Goal: Entertainment & Leisure: Consume media (video, audio)

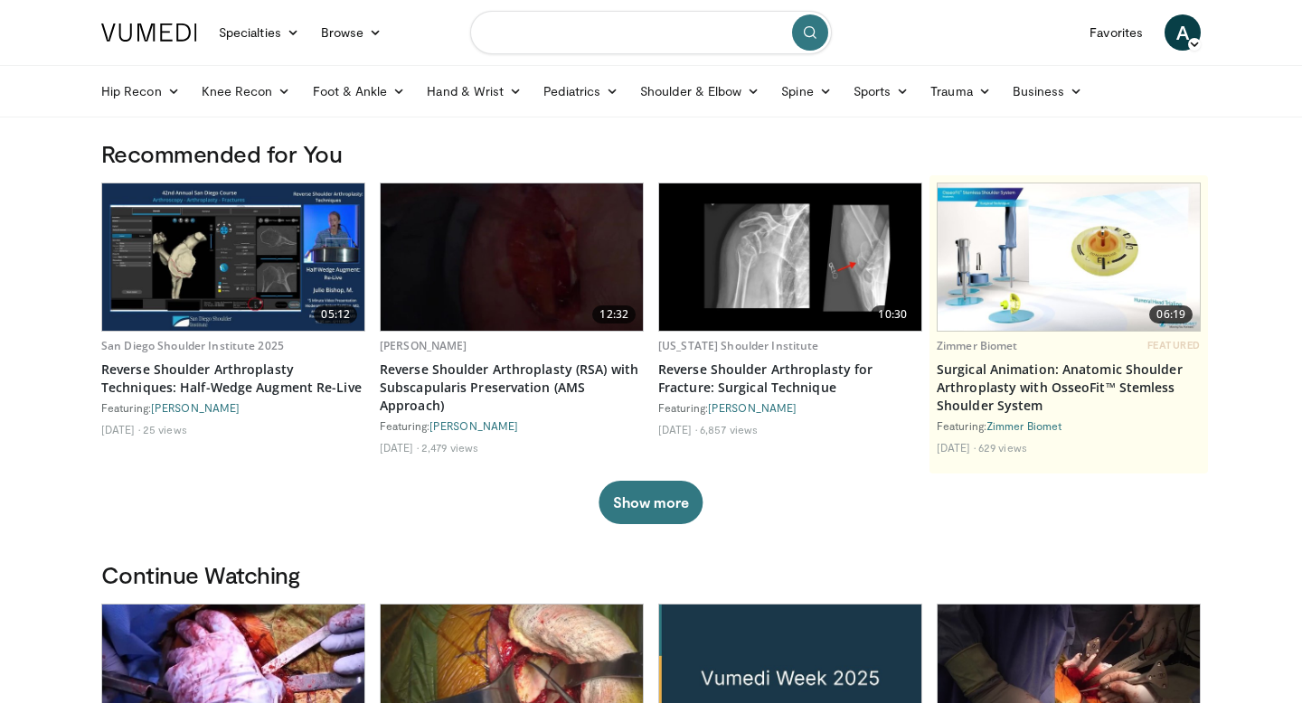
click at [594, 31] on input "Search topics, interventions" at bounding box center [651, 32] width 362 height 43
type input "**********"
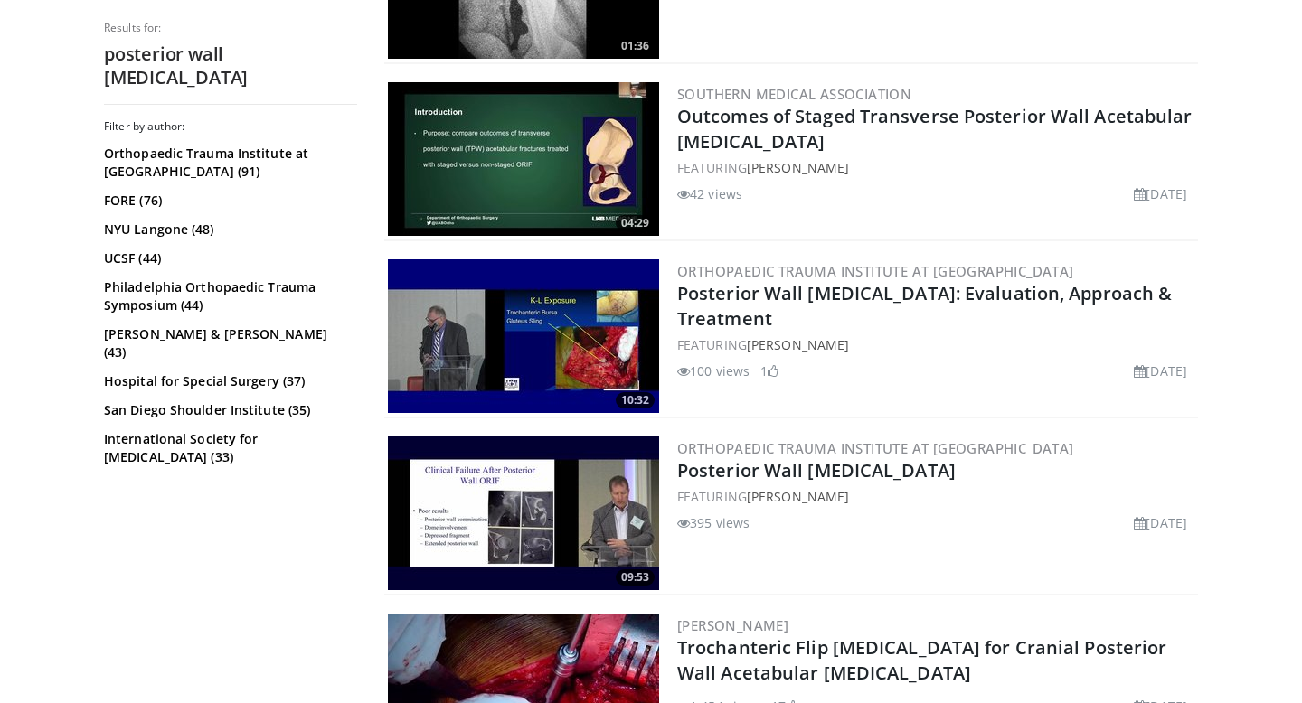
scroll to position [661, 0]
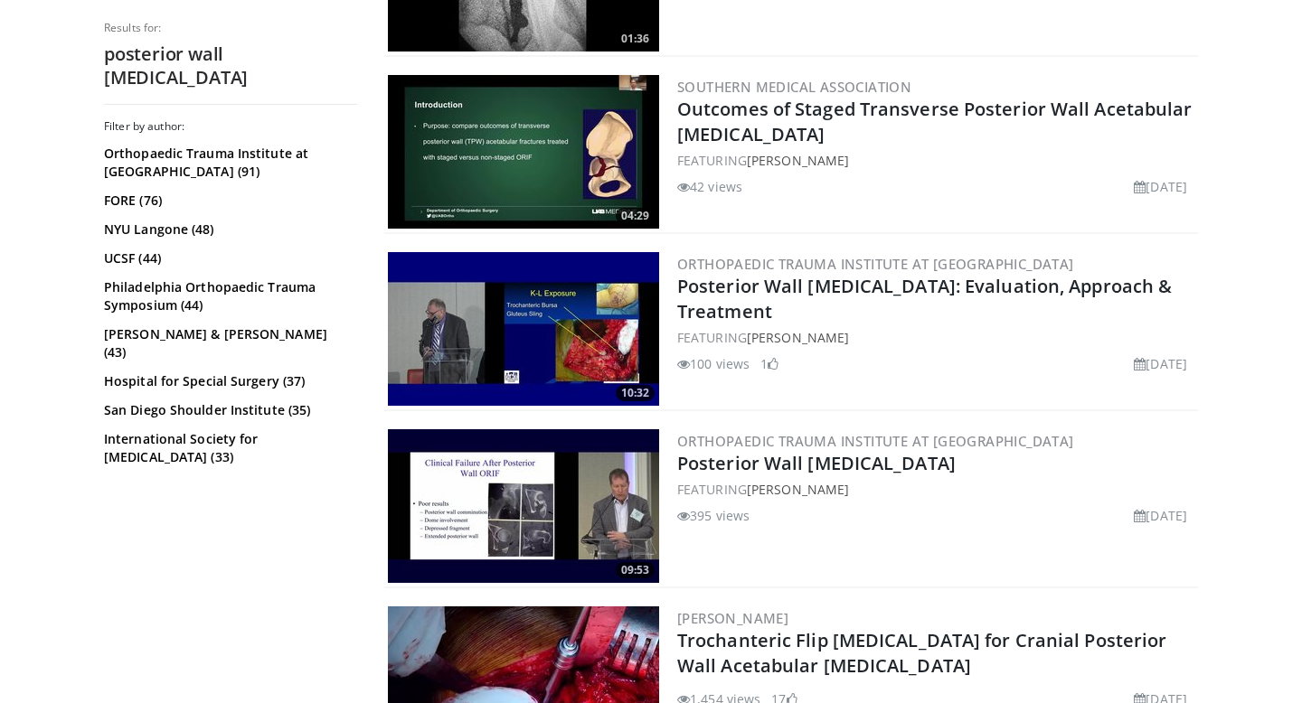
click at [464, 327] on img at bounding box center [523, 329] width 271 height 154
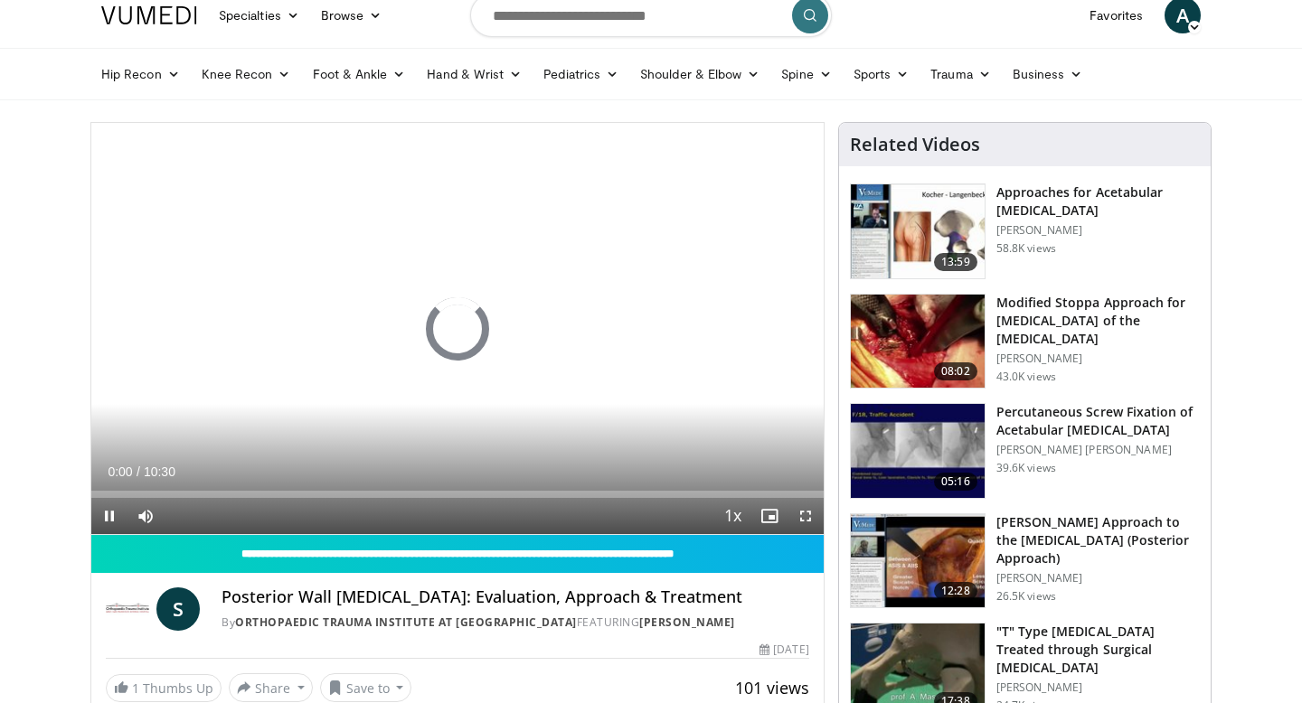
scroll to position [22, 0]
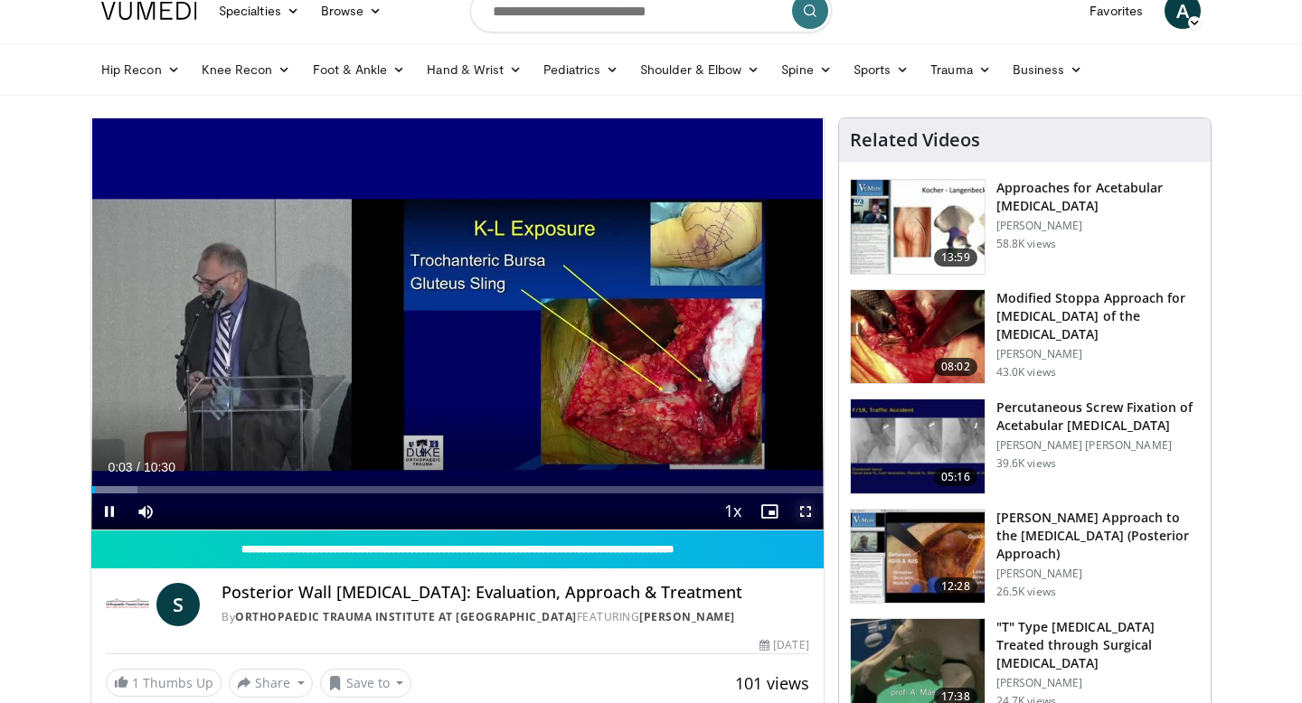
click at [802, 505] on span "Video Player" at bounding box center [806, 512] width 36 height 36
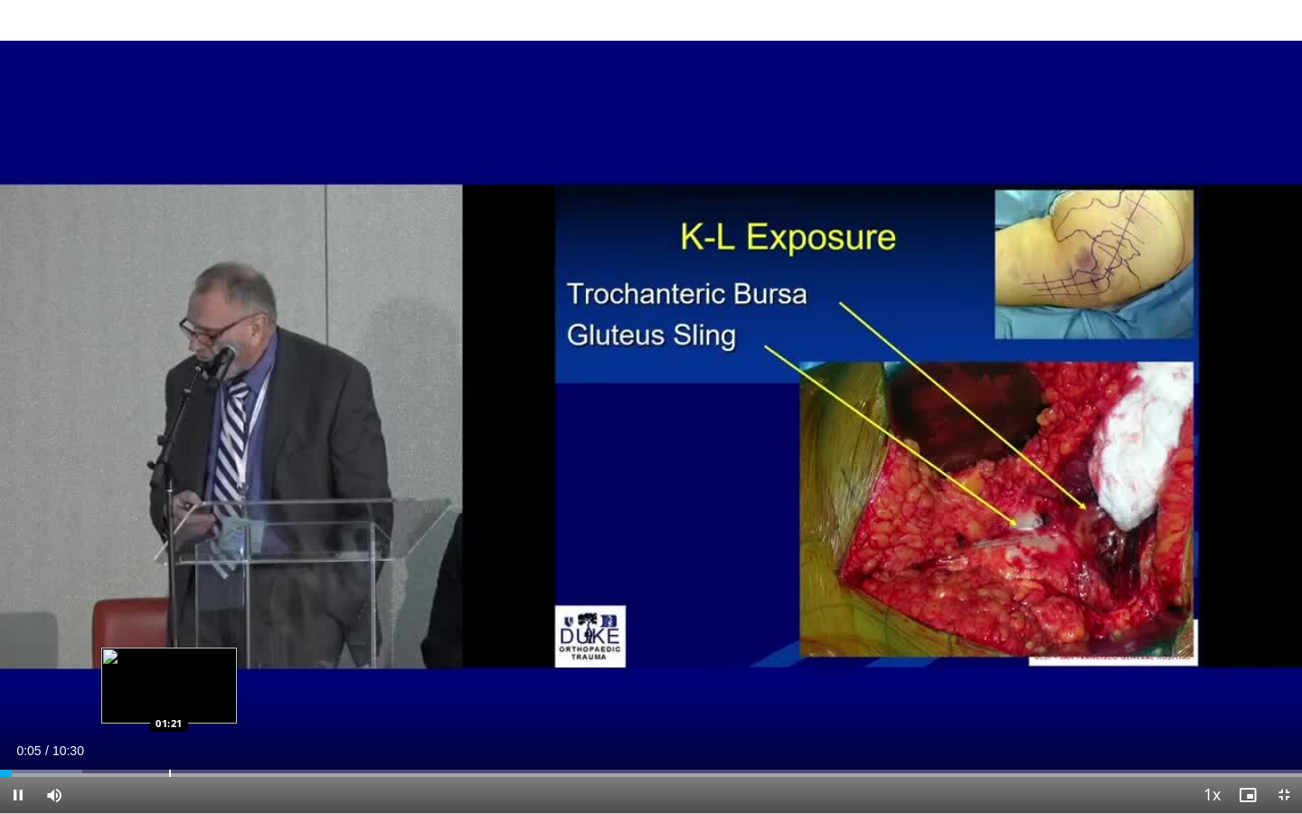
click at [169, 703] on div "Progress Bar" at bounding box center [170, 773] width 2 height 7
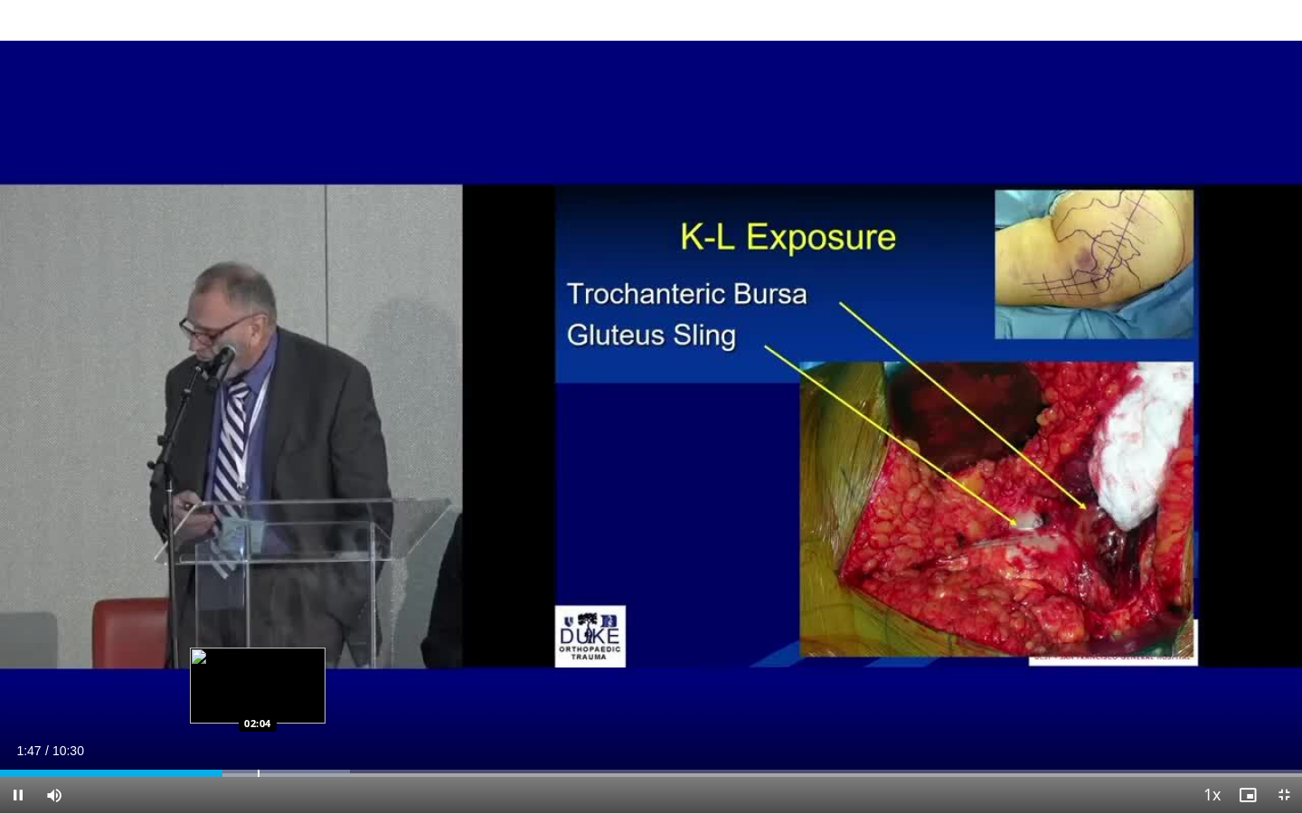
click at [258, 703] on div "Progress Bar" at bounding box center [259, 773] width 2 height 7
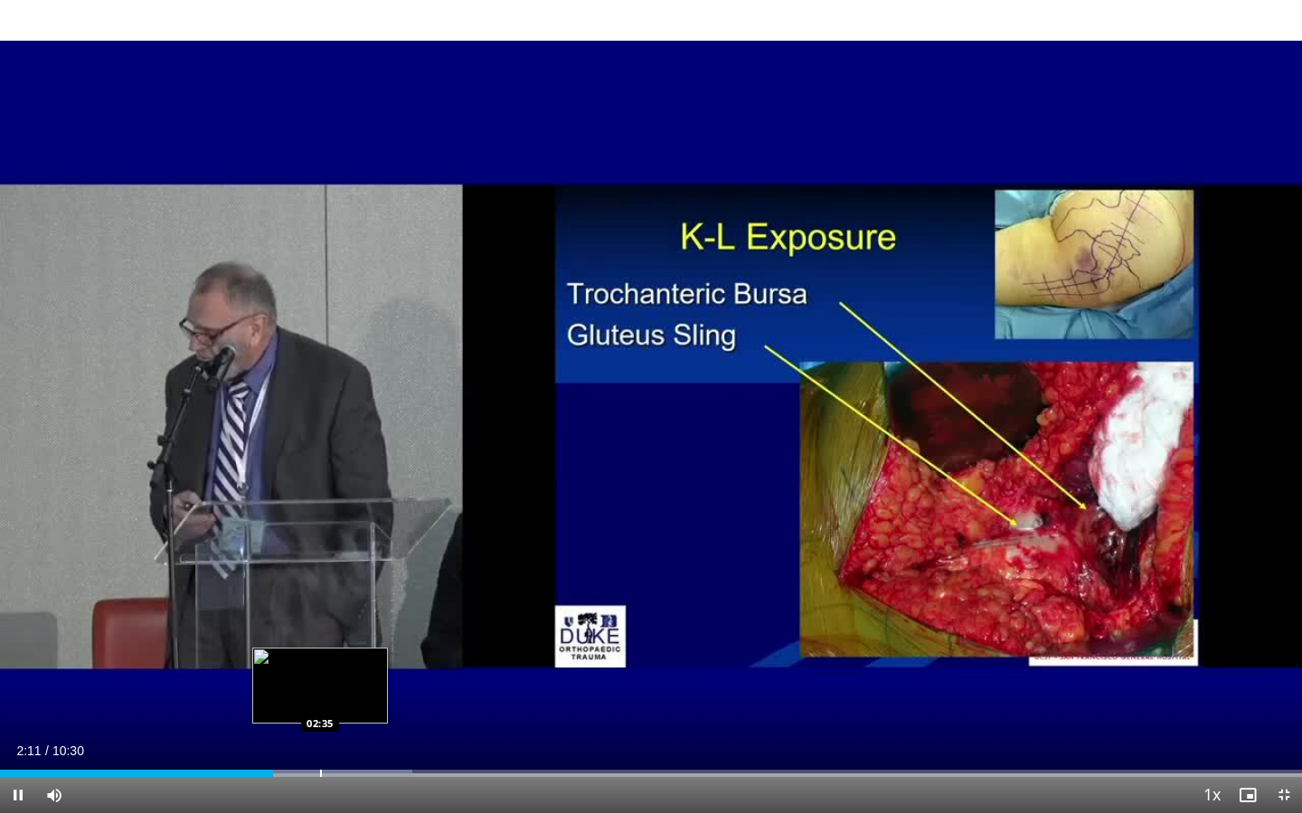
click at [319, 703] on div "Loaded : 31.64% 02:12 02:35" at bounding box center [651, 768] width 1302 height 17
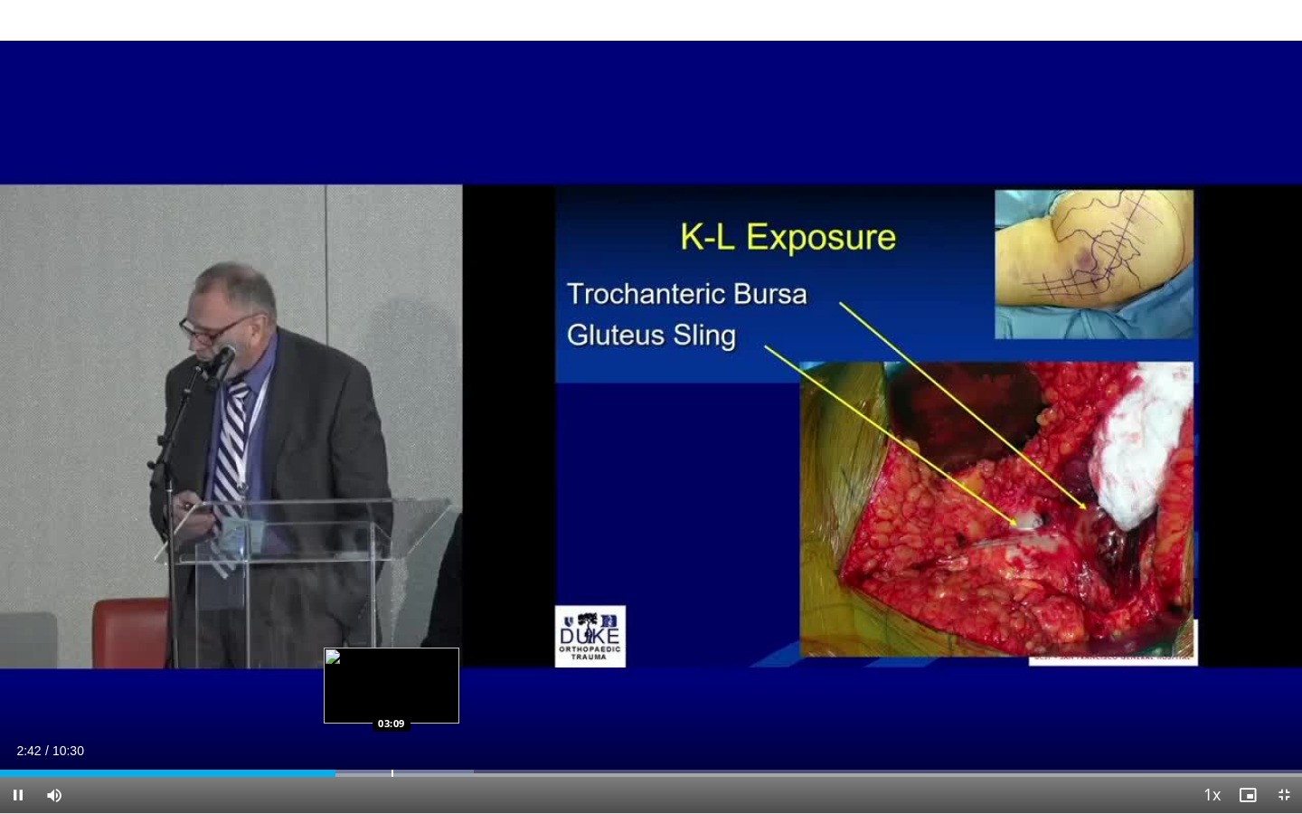
click at [392, 703] on div "Progress Bar" at bounding box center [393, 773] width 2 height 7
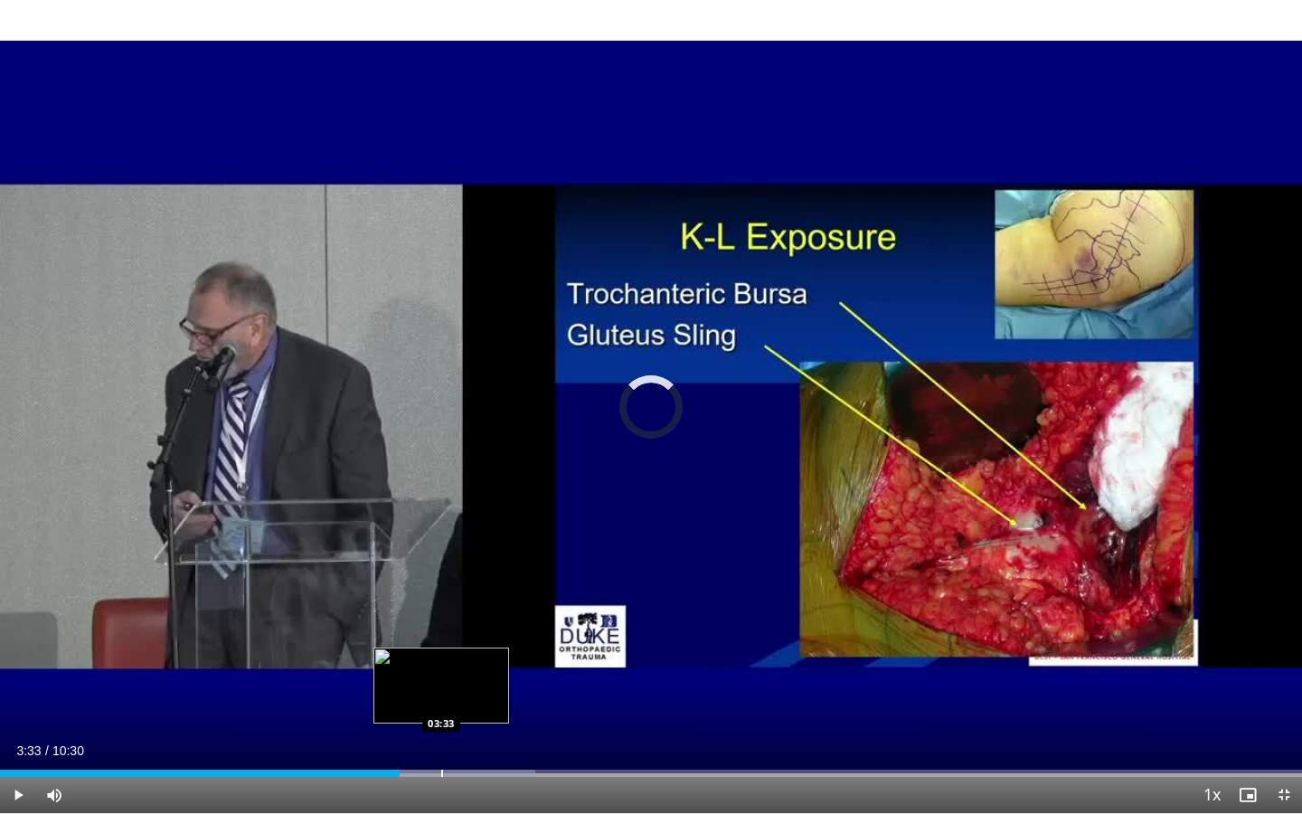
click at [441, 703] on div "Progress Bar" at bounding box center [442, 773] width 2 height 7
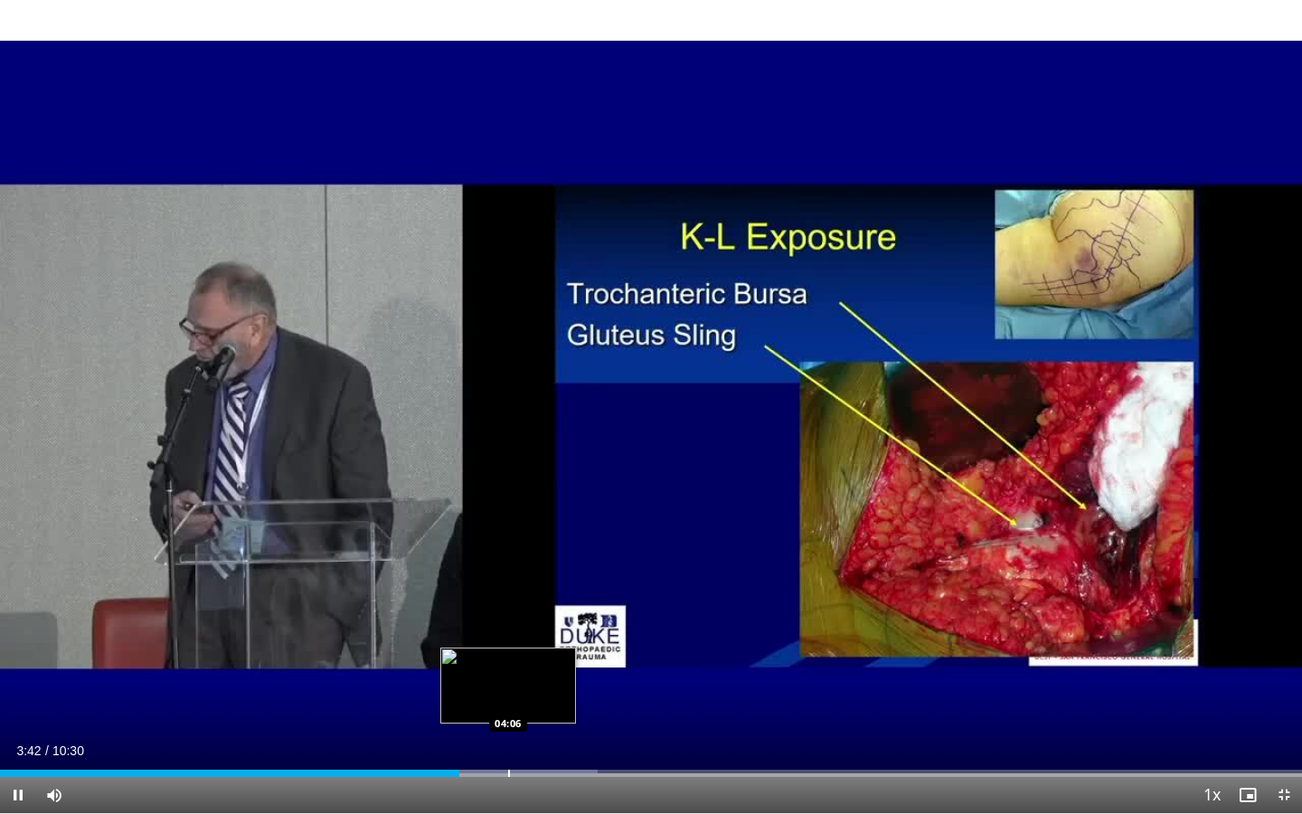
click at [508, 703] on div "Progress Bar" at bounding box center [509, 773] width 2 height 7
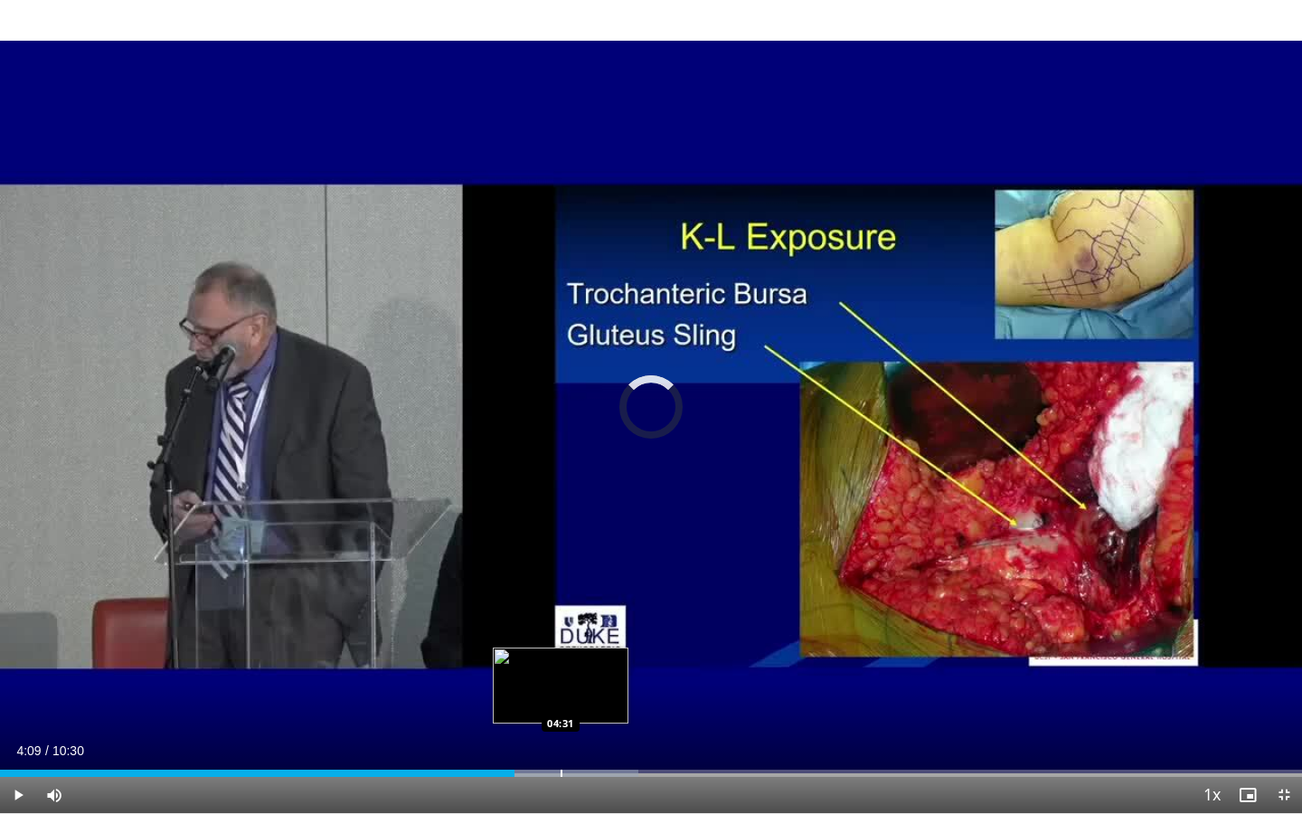
click at [560, 703] on div "Loaded : 49.04% 04:09 04:31" at bounding box center [651, 768] width 1302 height 17
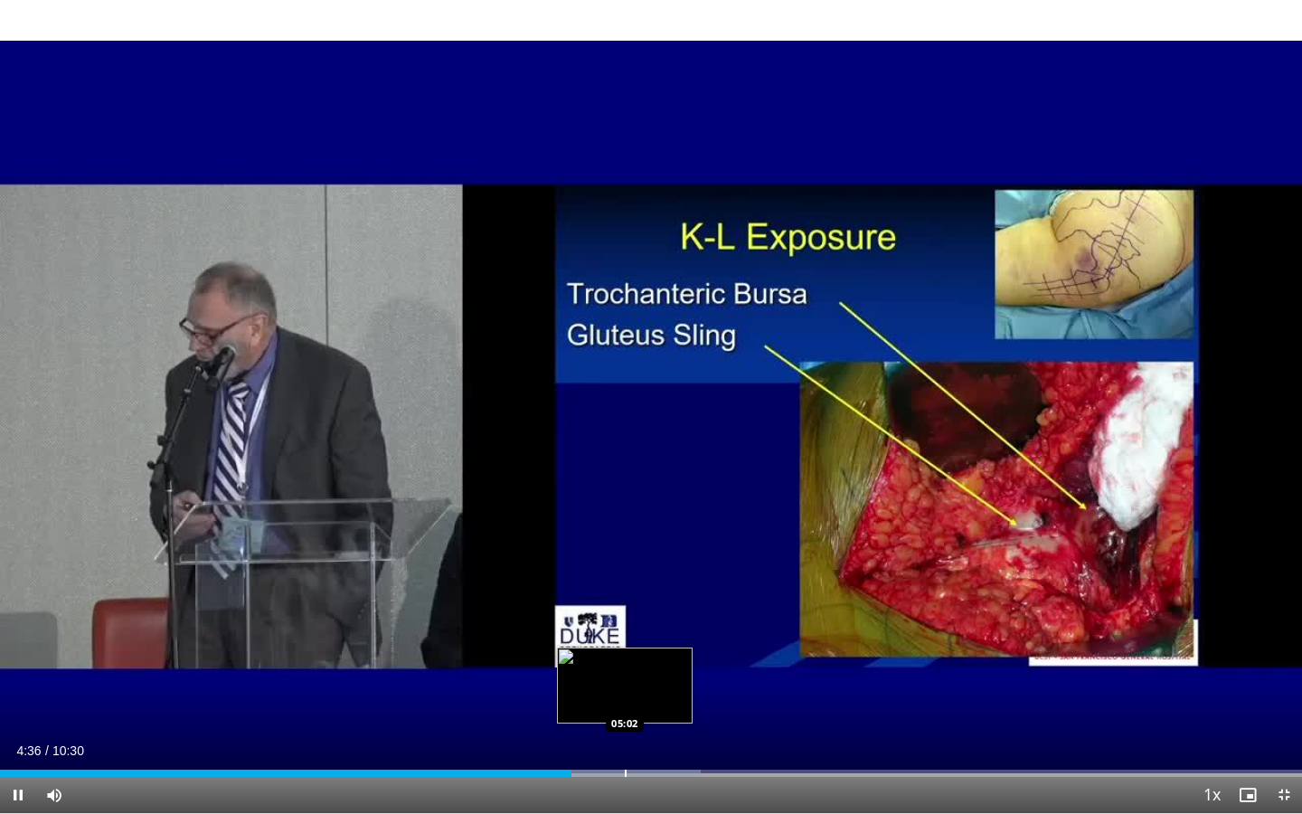
click at [625, 703] on div "Progress Bar" at bounding box center [626, 773] width 2 height 7
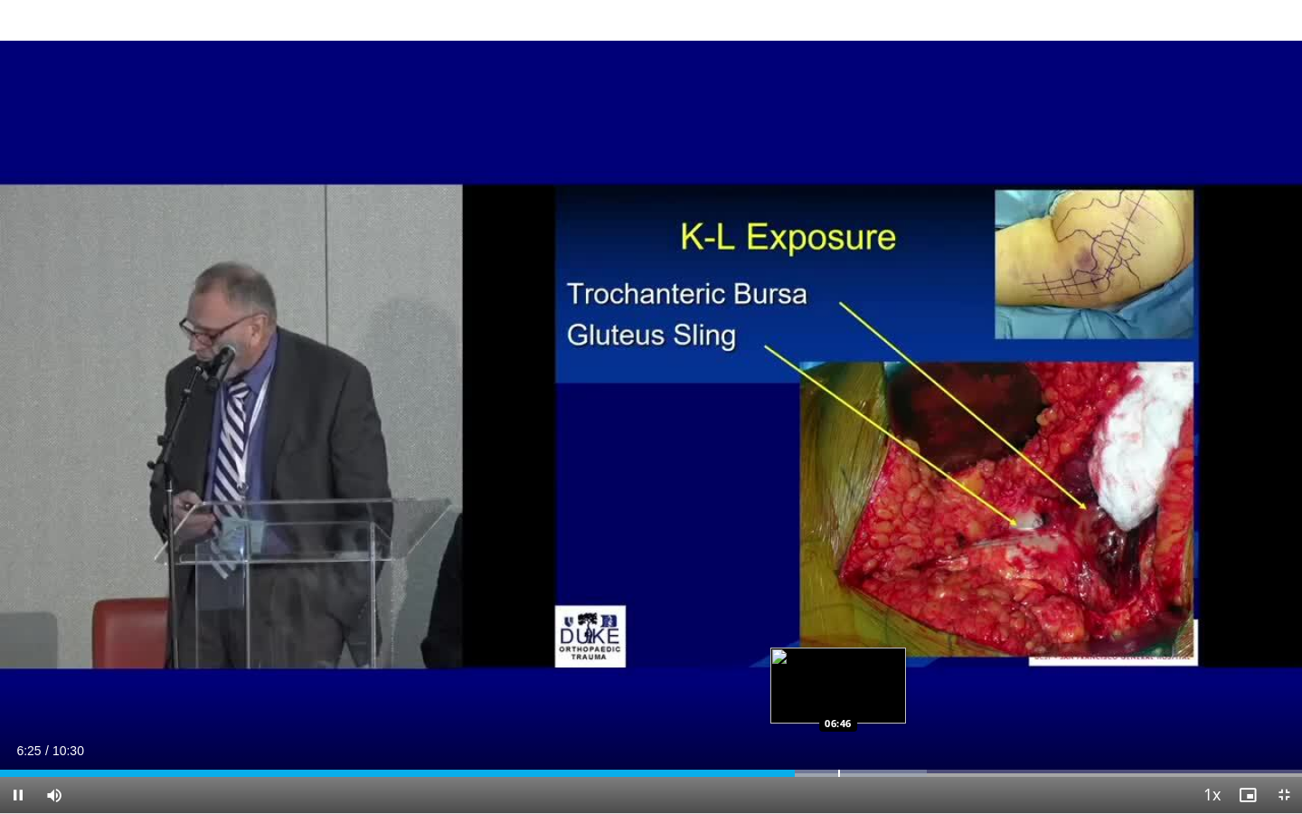
click at [838, 703] on div "Progress Bar" at bounding box center [839, 773] width 2 height 7
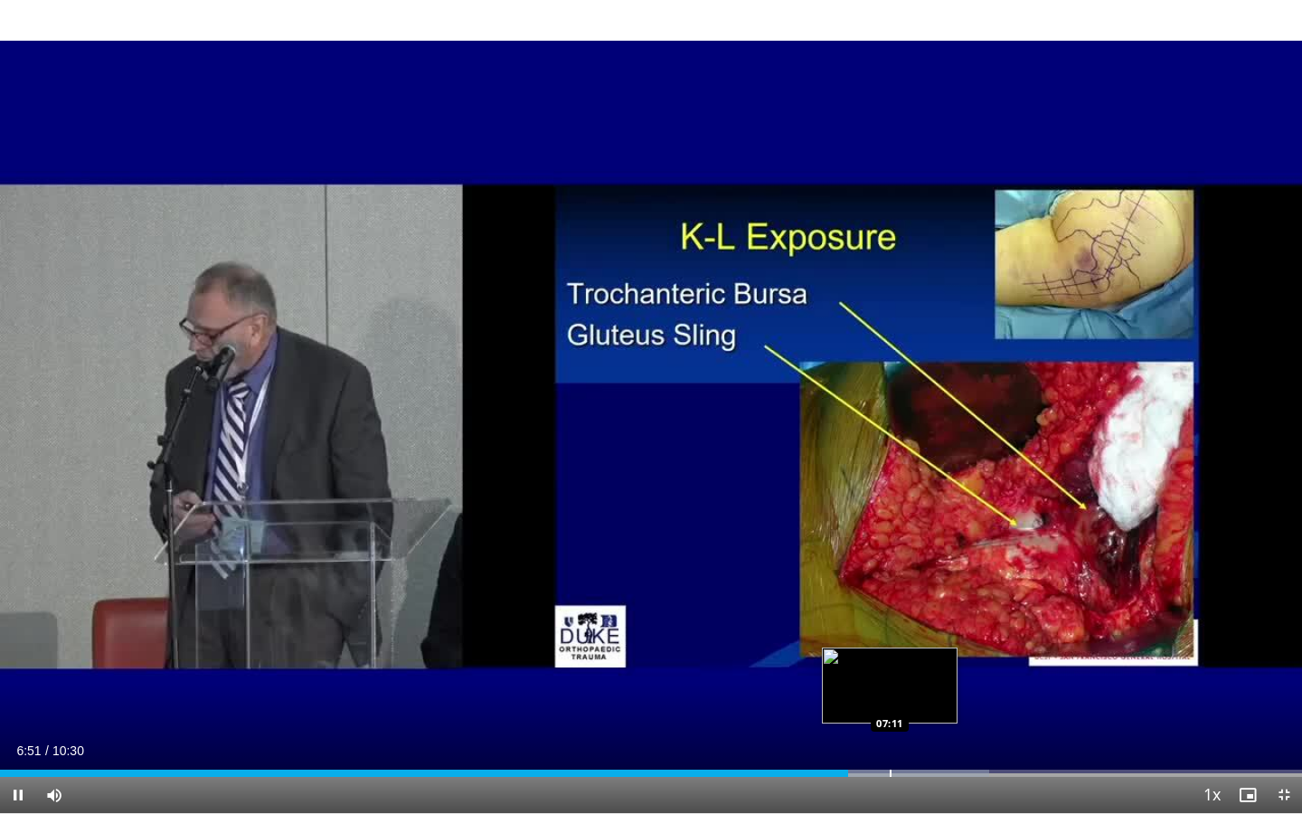
click at [891, 703] on div "Loaded : 75.95% 06:51 07:11" at bounding box center [651, 768] width 1302 height 17
click at [882, 703] on div "Loaded : 79.11% 07:13 07:07" at bounding box center [651, 768] width 1302 height 17
click at [840, 703] on div "Progress Bar" at bounding box center [841, 773] width 2 height 7
click at [857, 703] on div "Progress Bar" at bounding box center [858, 773] width 2 height 7
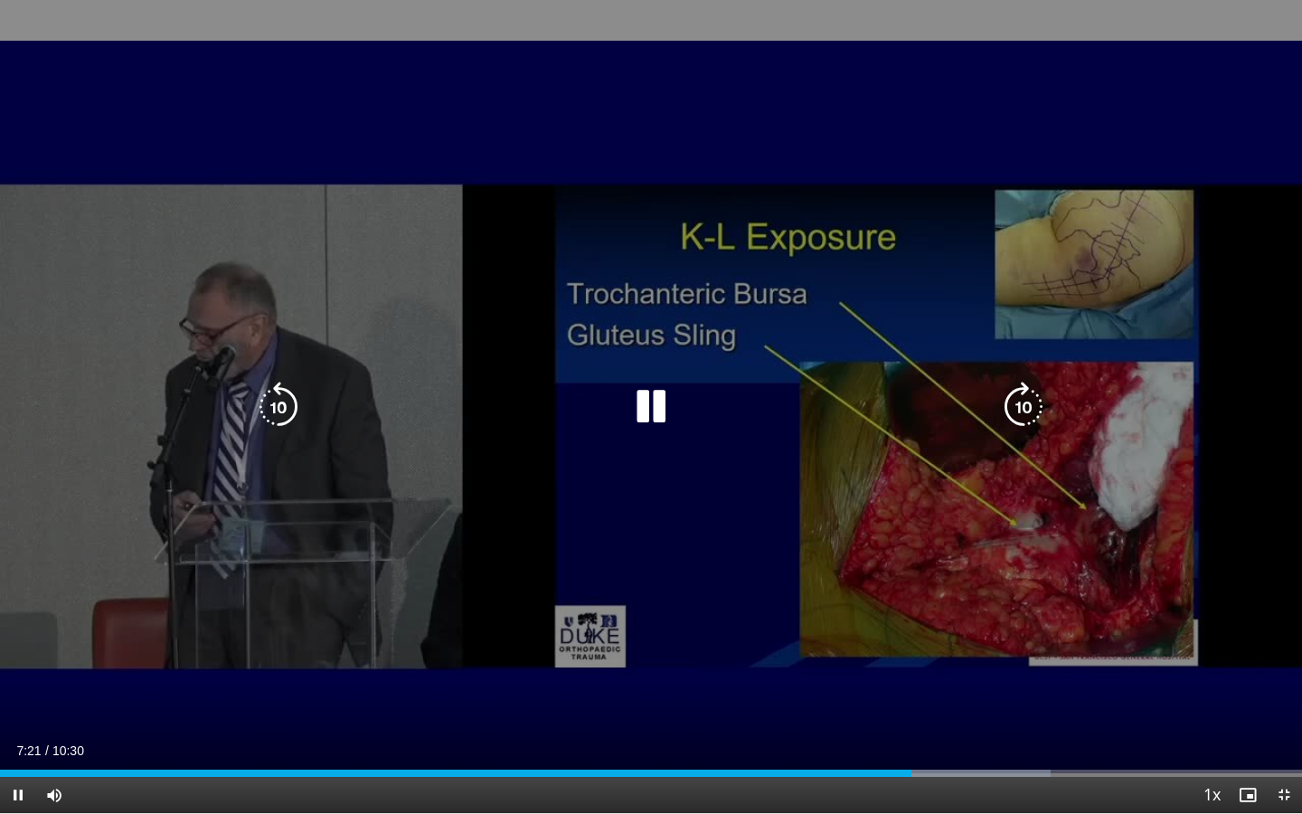
click at [1024, 401] on icon "Video Player" at bounding box center [1023, 407] width 51 height 51
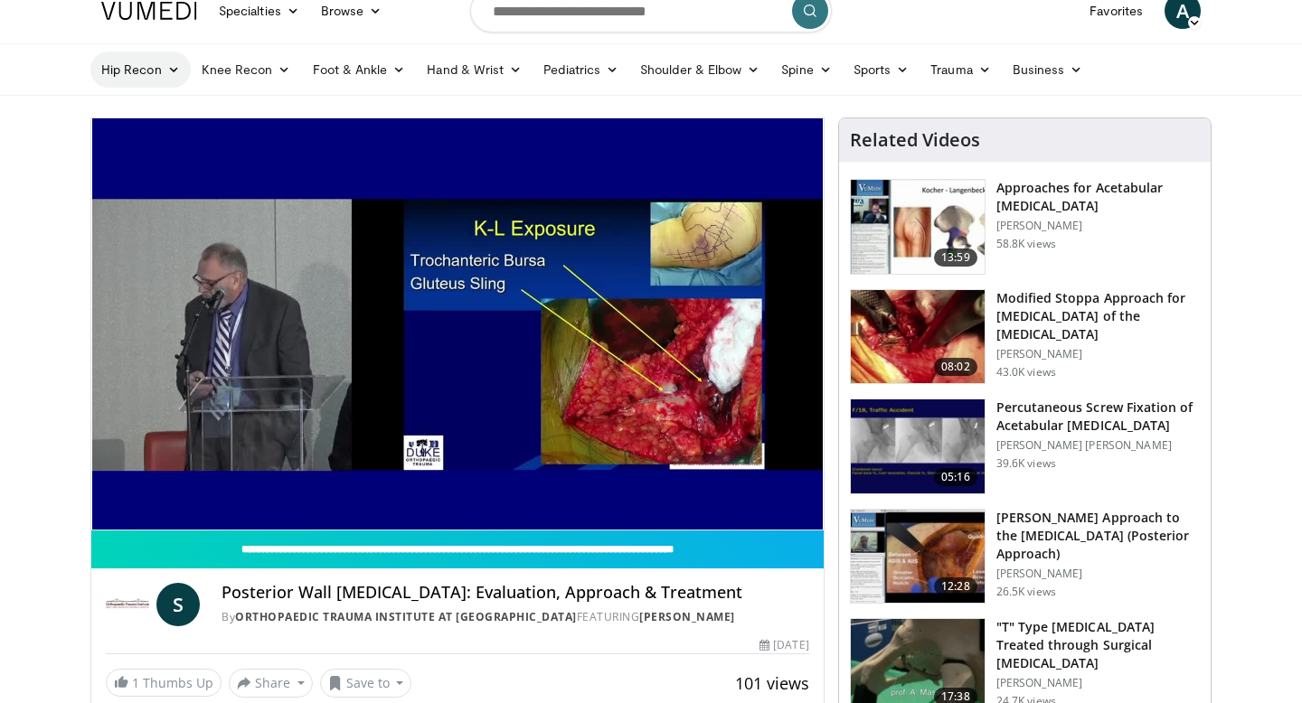
click at [161, 65] on link "Hip Recon" at bounding box center [140, 70] width 100 height 36
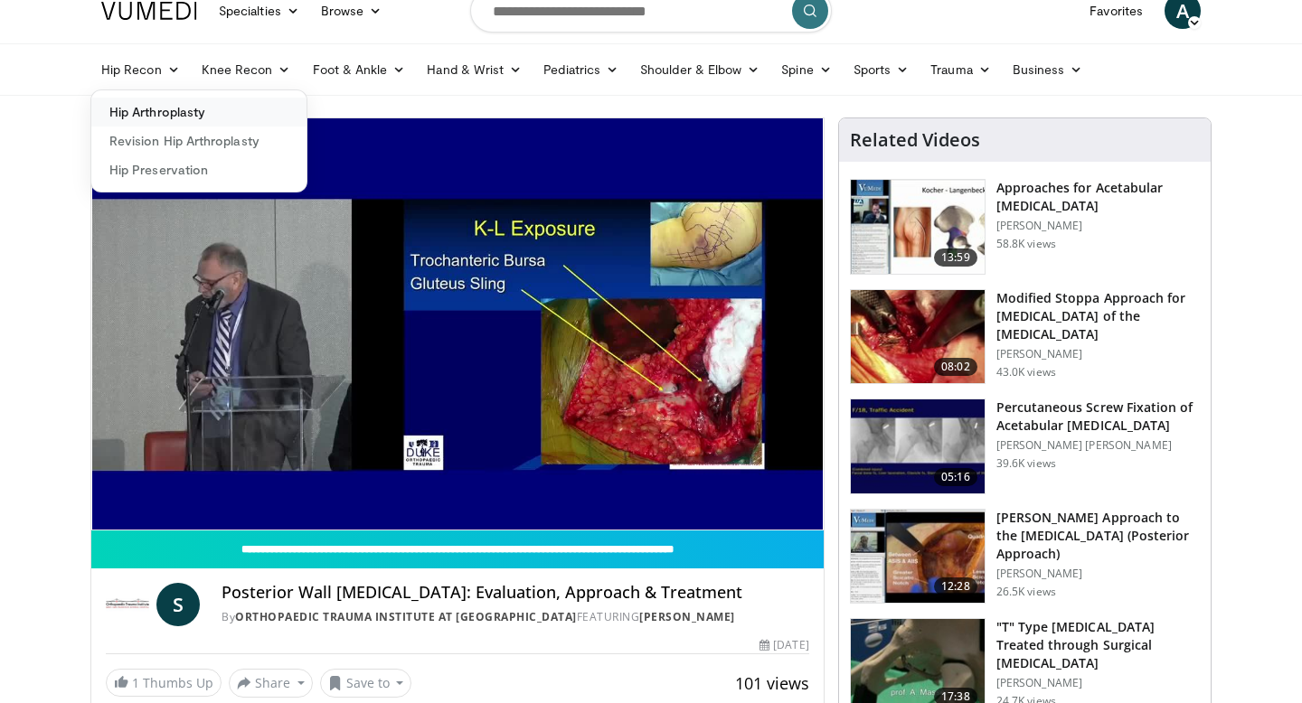
click at [161, 109] on link "Hip Arthroplasty" at bounding box center [198, 112] width 215 height 29
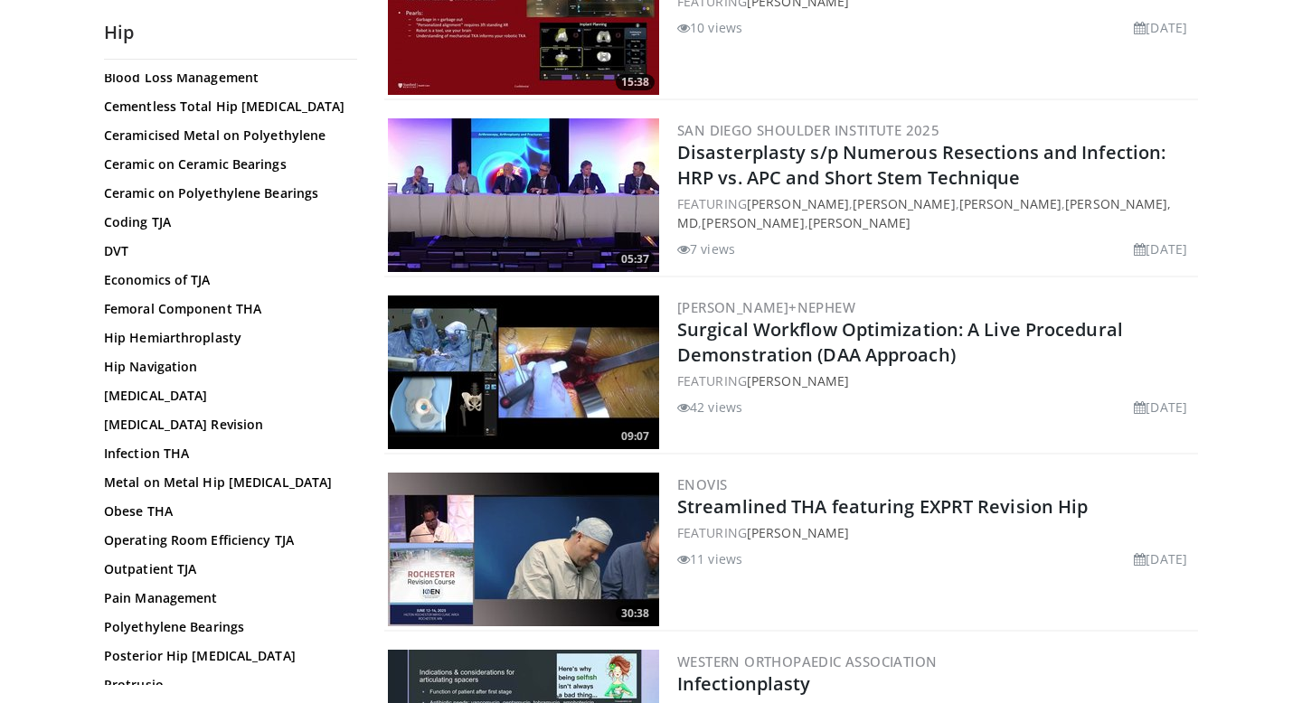
scroll to position [1922, 0]
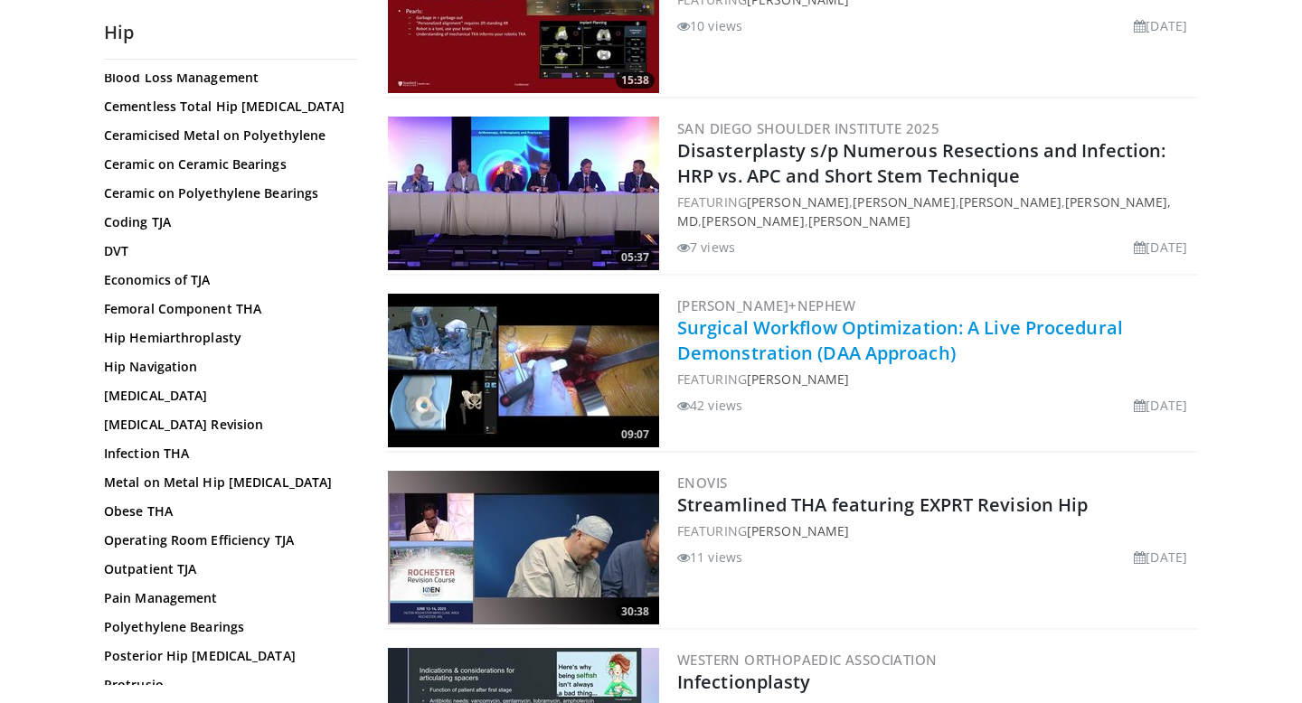
click at [736, 316] on link "Surgical Workflow Optimization: A Live Procedural Demonstration (DAA Approach)" at bounding box center [900, 341] width 446 height 50
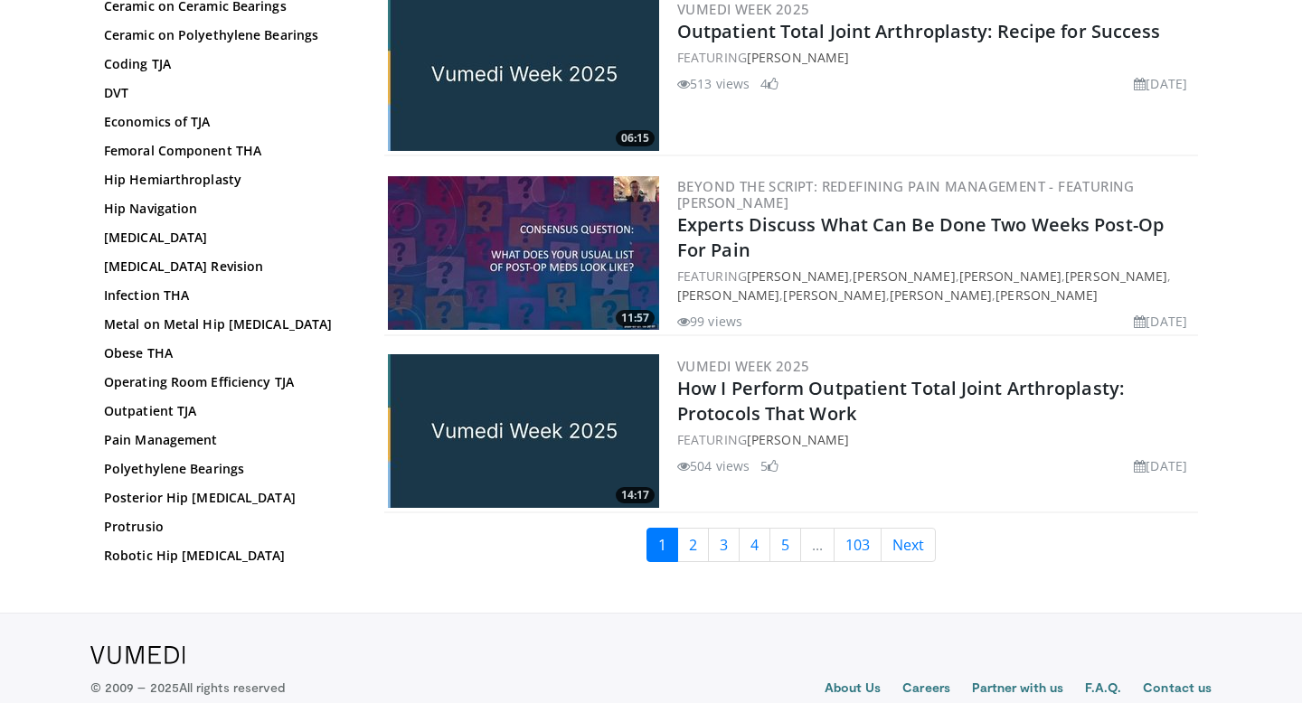
scroll to position [4373, 0]
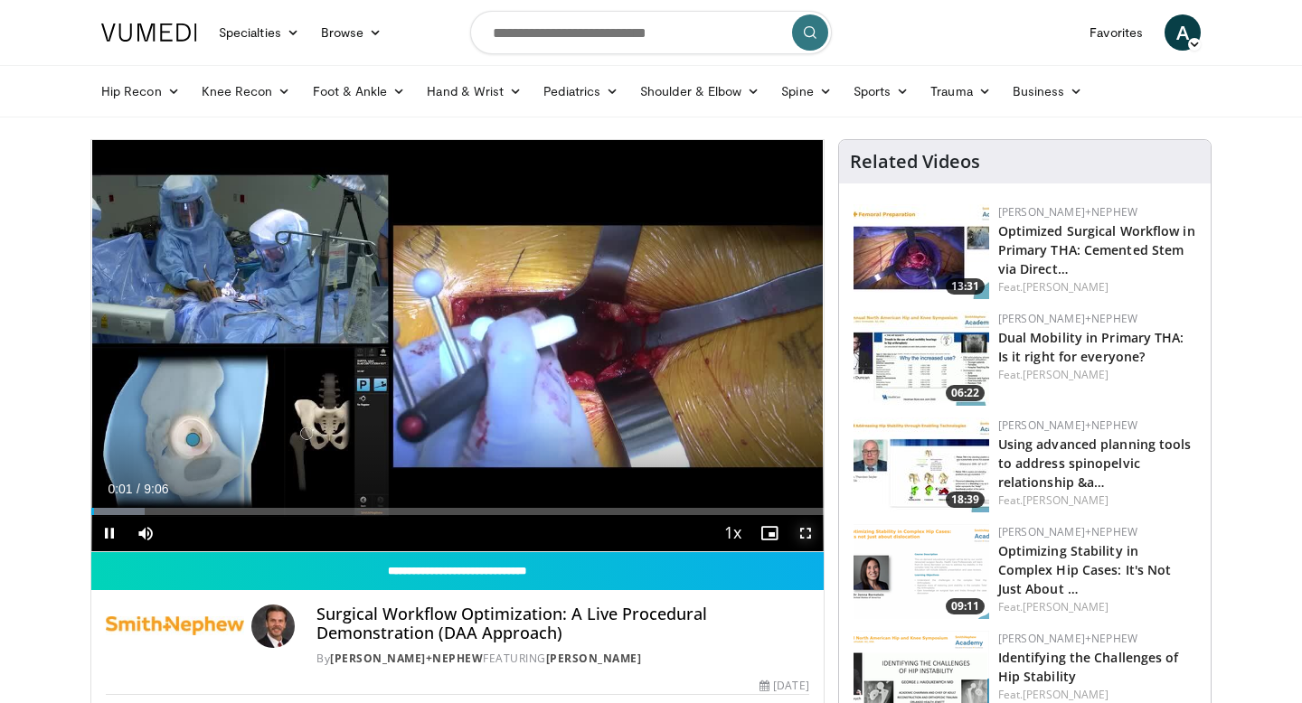
click at [800, 533] on span "Video Player" at bounding box center [806, 533] width 36 height 36
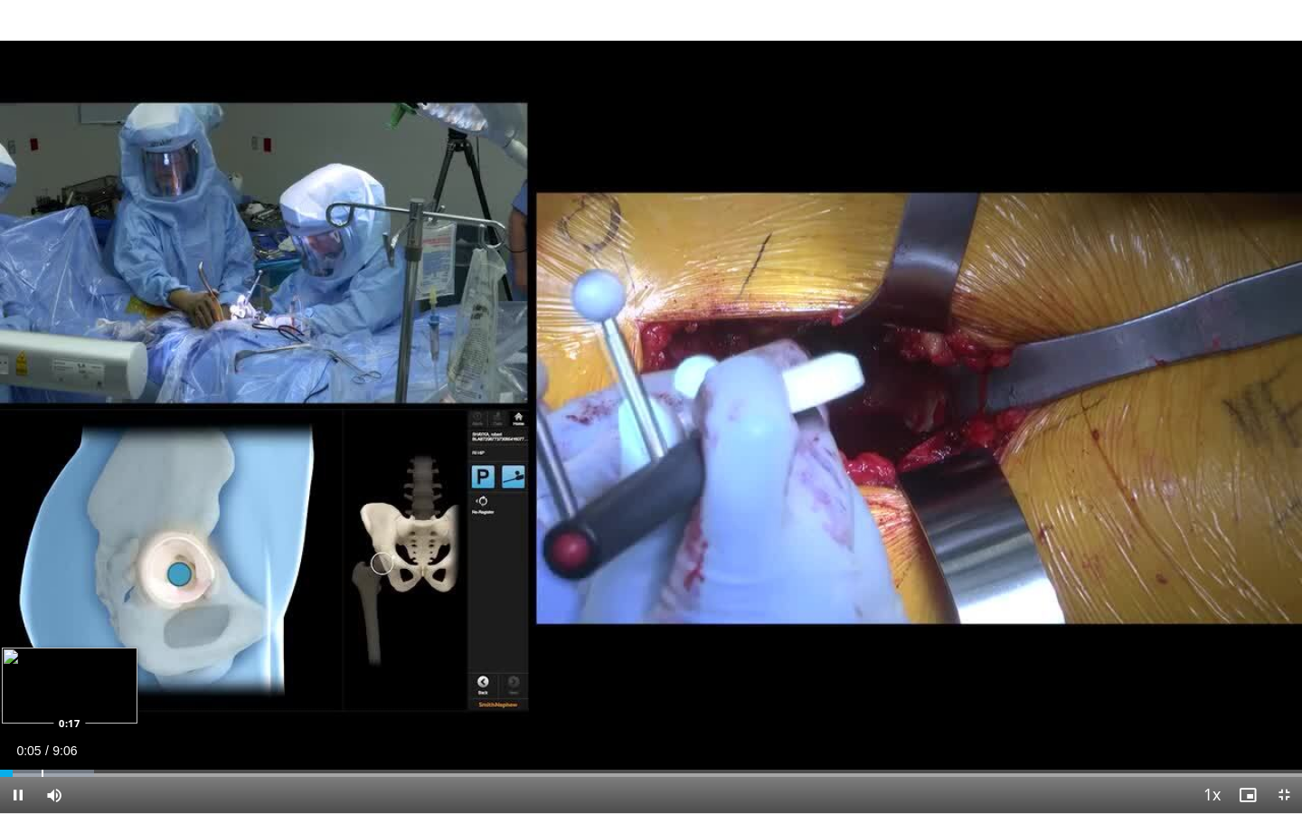
click at [42, 703] on div "Progress Bar" at bounding box center [43, 773] width 2 height 7
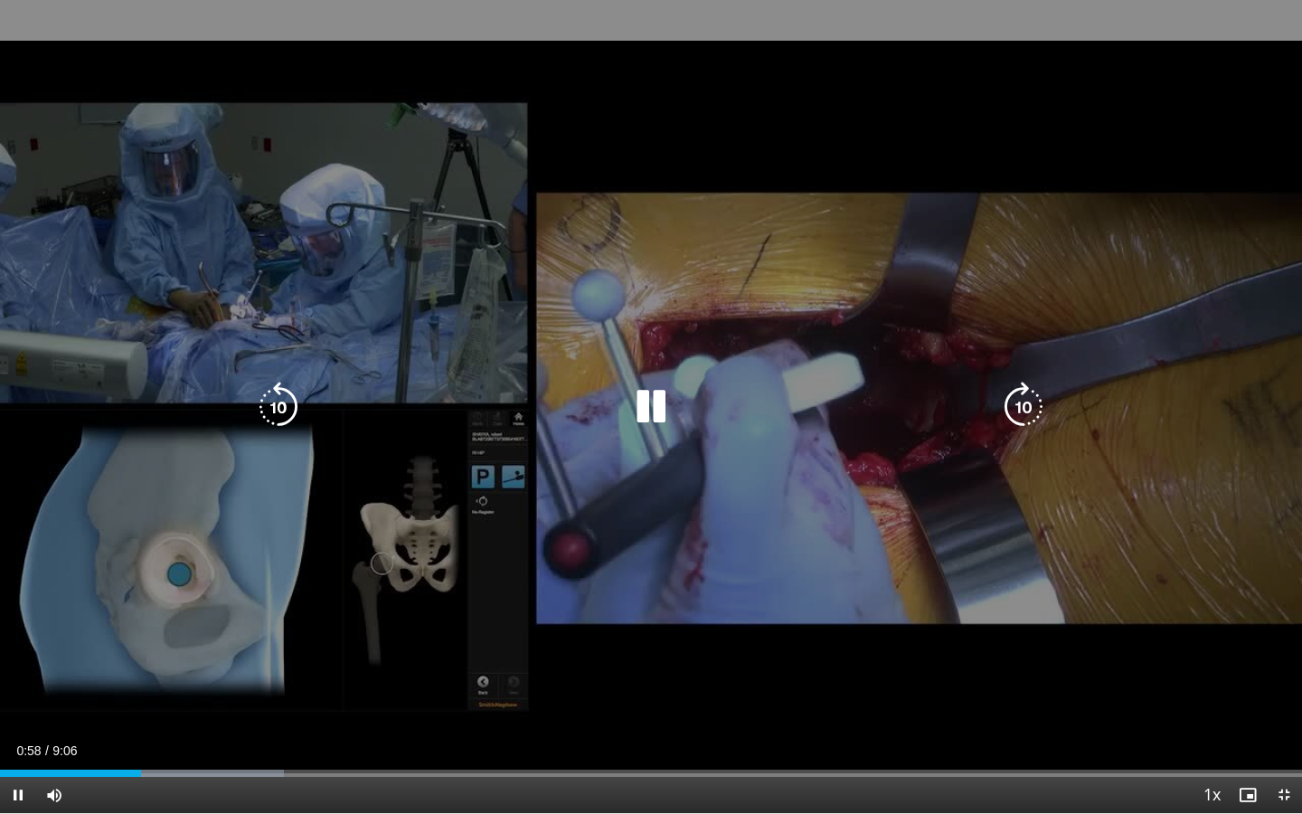
click at [1027, 402] on icon "Video Player" at bounding box center [1023, 407] width 51 height 51
click at [1027, 403] on icon "Video Player" at bounding box center [1023, 407] width 51 height 51
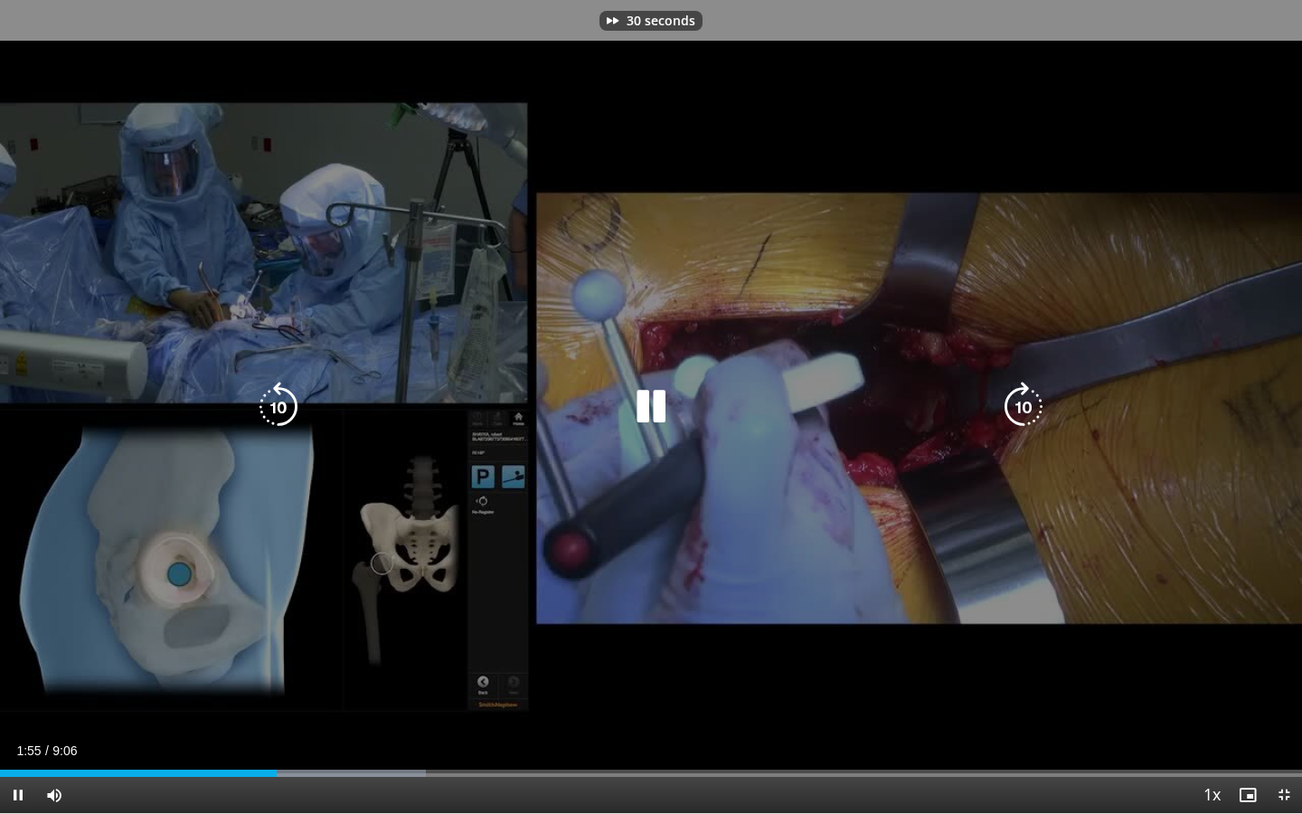
click at [1027, 403] on icon "Video Player" at bounding box center [1023, 407] width 51 height 51
click at [1023, 412] on icon "Video Player" at bounding box center [1023, 407] width 51 height 51
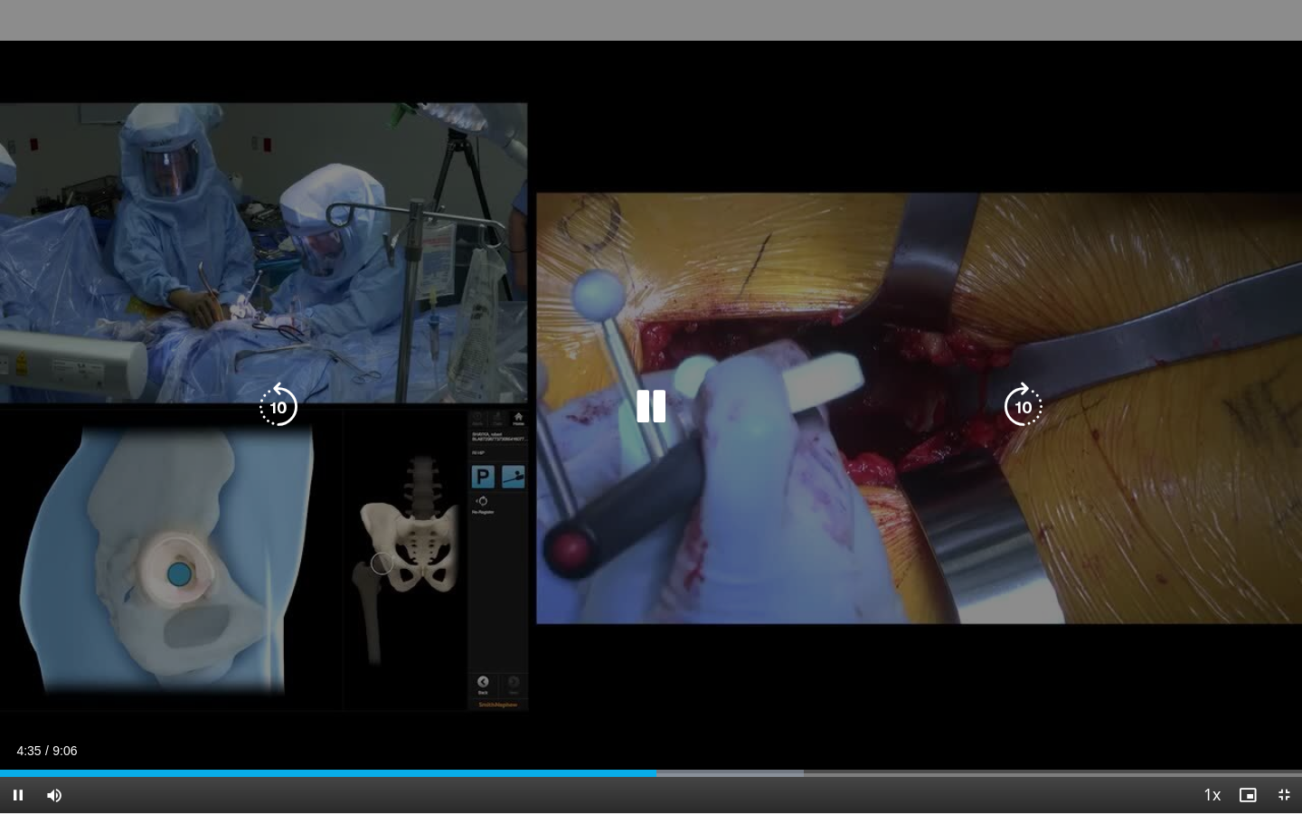
click at [1029, 406] on icon "Video Player" at bounding box center [1023, 407] width 51 height 51
click at [273, 400] on icon "Video Player" at bounding box center [278, 407] width 51 height 51
click at [287, 397] on icon "Video Player" at bounding box center [278, 407] width 51 height 51
click at [1030, 410] on icon "Video Player" at bounding box center [1023, 407] width 51 height 51
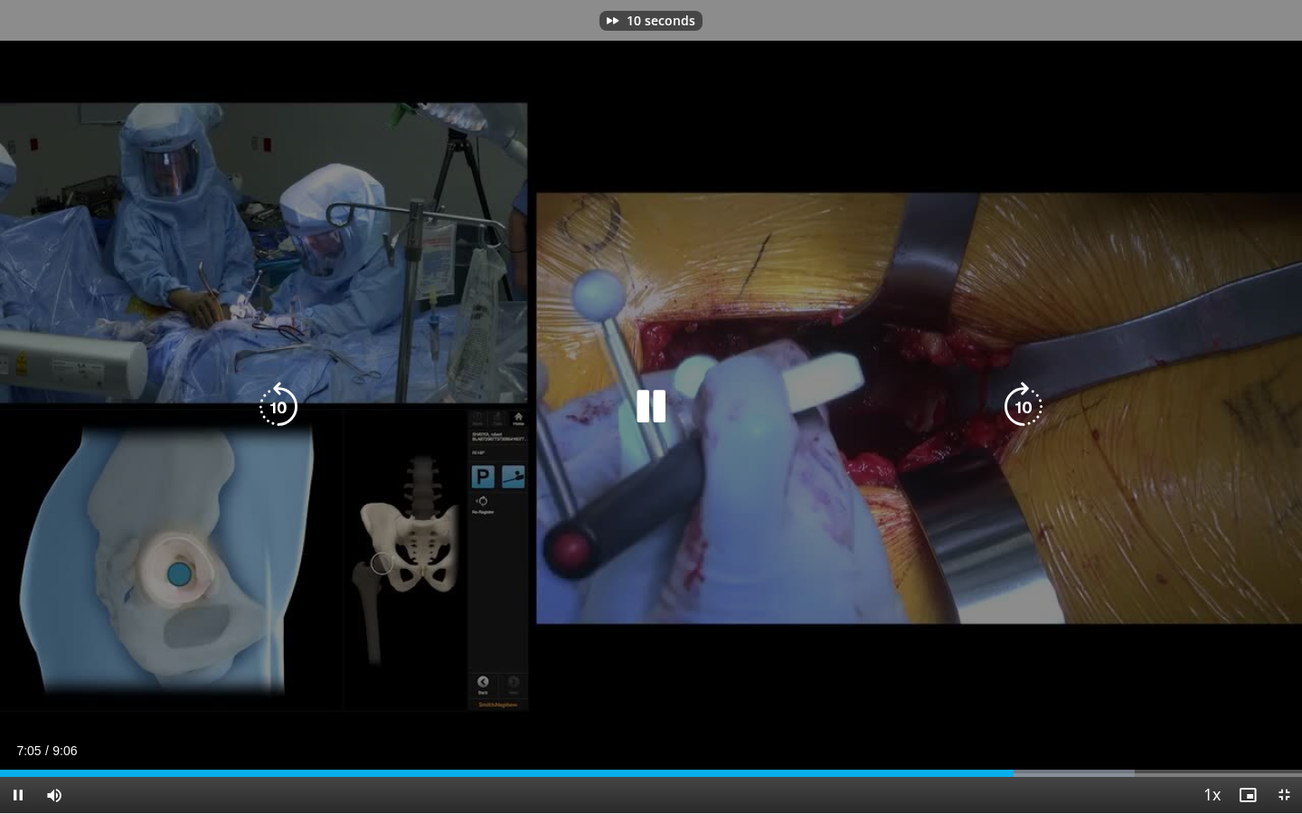
click at [1030, 410] on icon "Video Player" at bounding box center [1023, 407] width 51 height 51
click at [1029, 412] on icon "Video Player" at bounding box center [1023, 407] width 51 height 51
click at [1029, 413] on icon "Video Player" at bounding box center [1023, 407] width 51 height 51
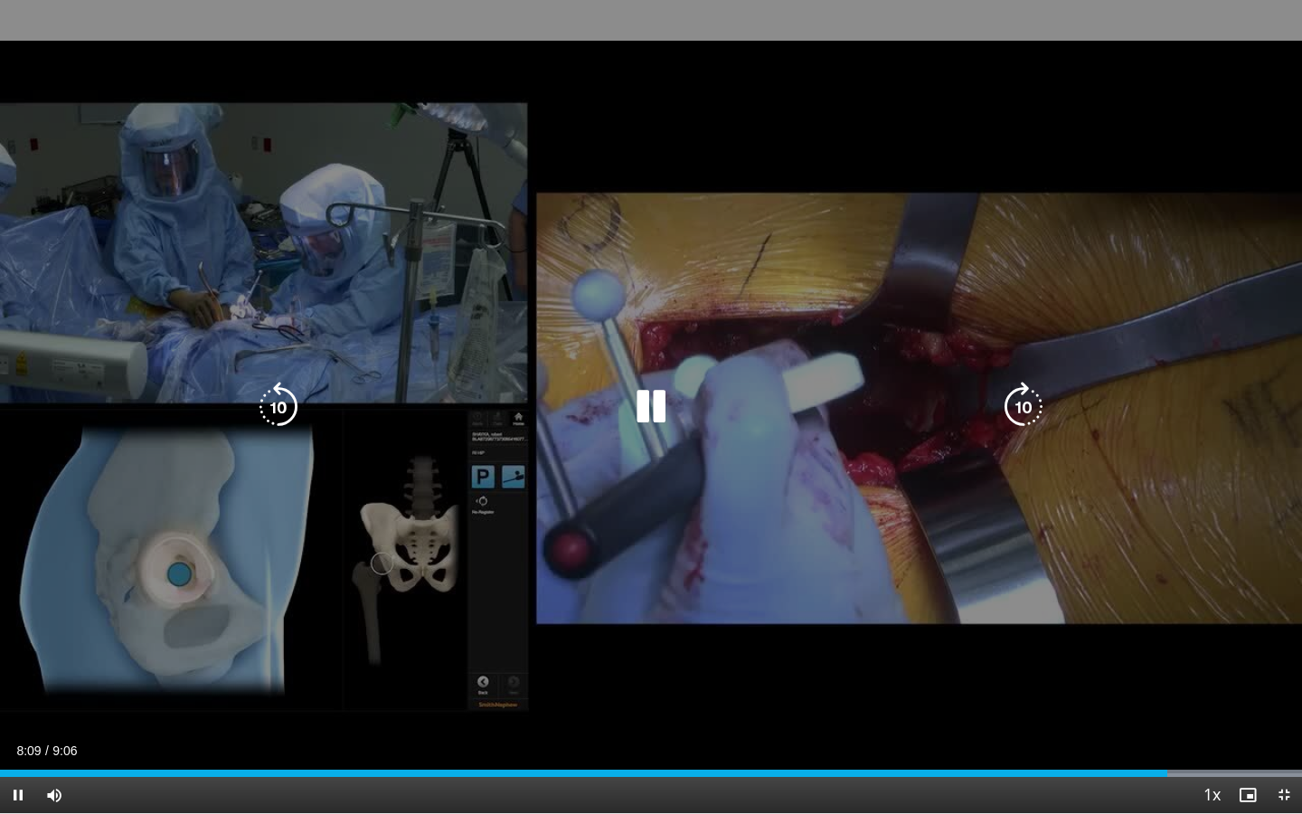
click at [1027, 404] on icon "Video Player" at bounding box center [1023, 407] width 51 height 51
click at [665, 410] on icon "Video Player" at bounding box center [651, 407] width 51 height 51
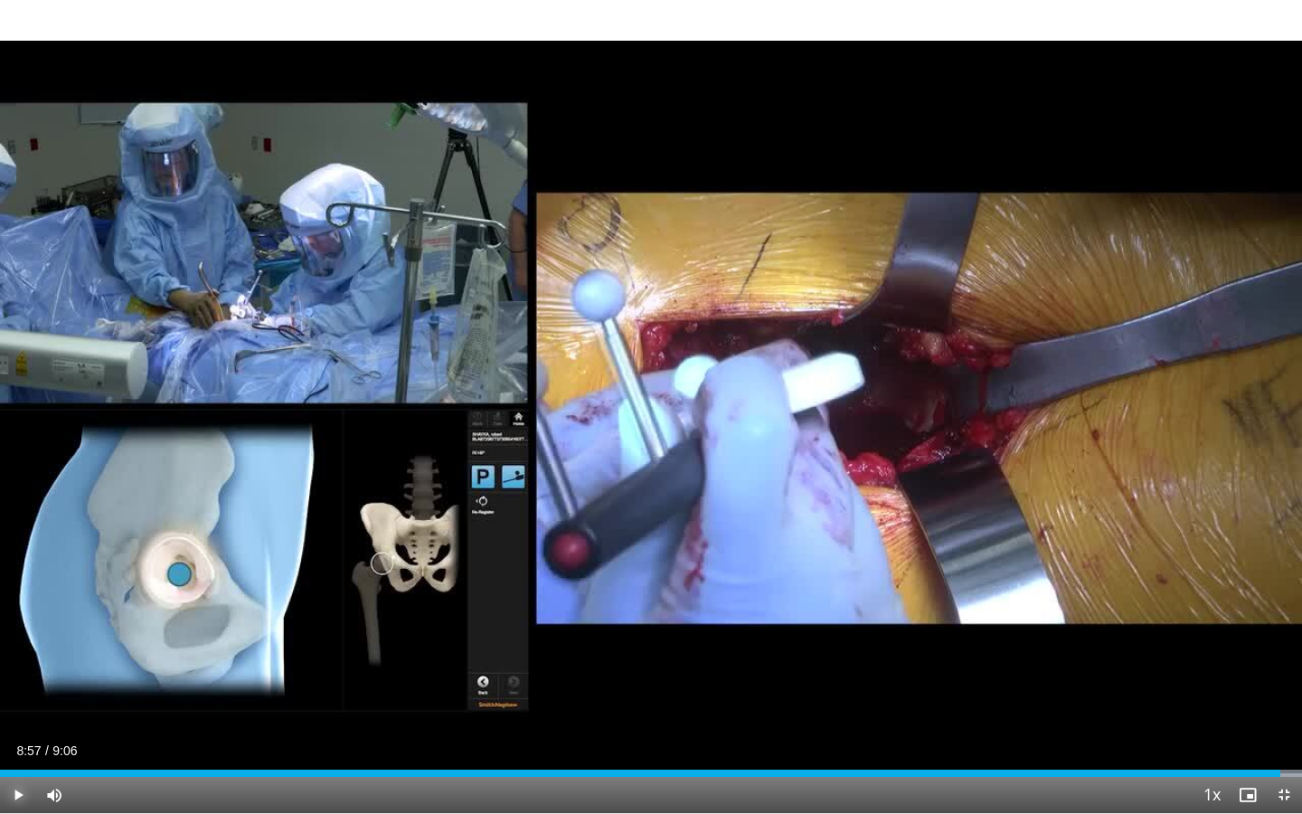
click at [16, 703] on span "Video Player" at bounding box center [18, 795] width 36 height 36
click at [1281, 703] on span "Video Player" at bounding box center [1284, 795] width 36 height 36
